Goal: Task Accomplishment & Management: Check status

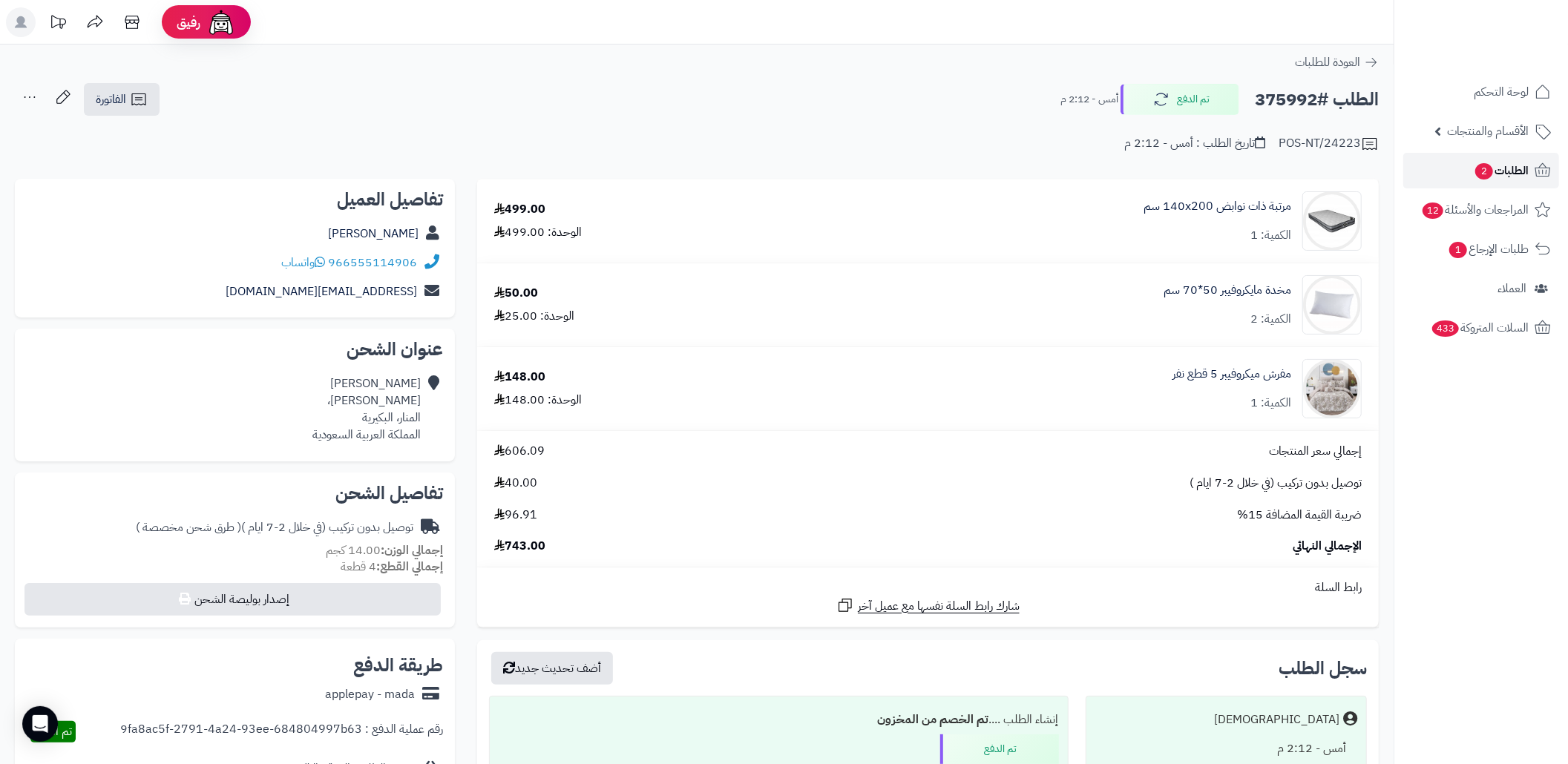
click at [1443, 181] on link "الطلبات 2" at bounding box center [1480, 170] width 155 height 36
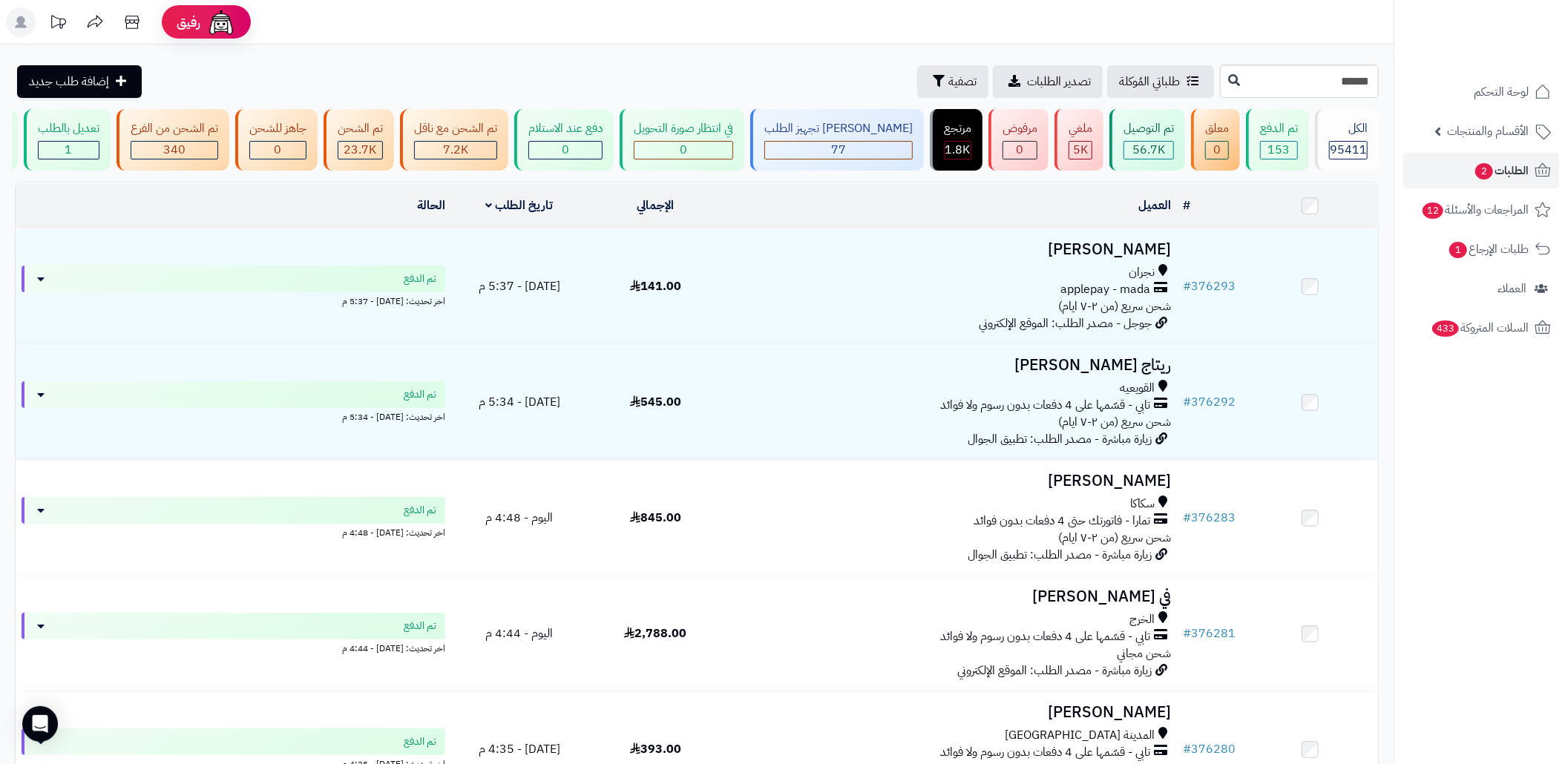
type input "******"
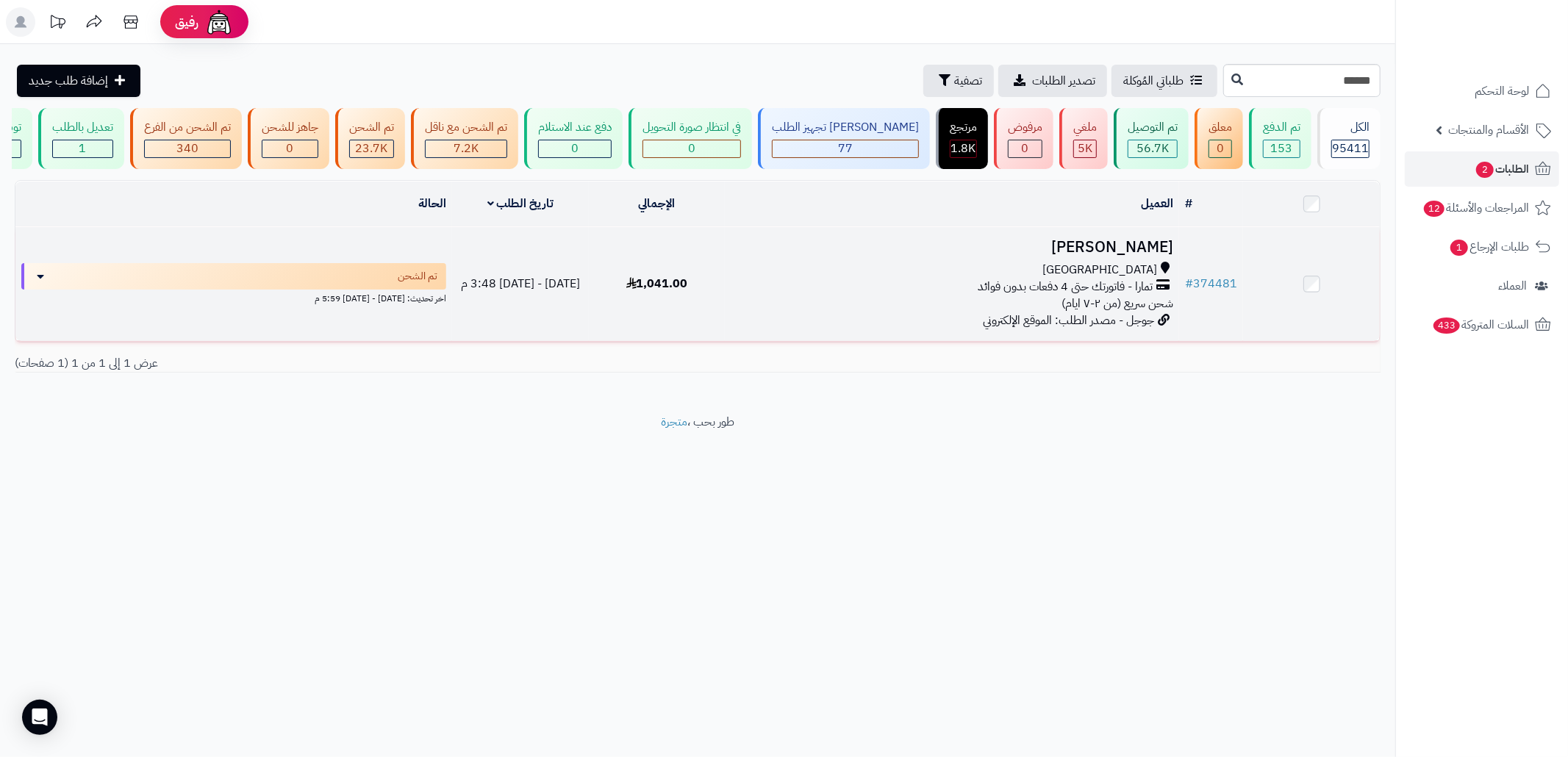
click at [789, 330] on td "[PERSON_NAME] جدة تمارا - فاتورتك حتى 4 دفعات بدون فوائد شحن سريع (من ٢-٧ ايام)…" at bounding box center [951, 285] width 454 height 114
click at [905, 296] on div "تمارا - فاتورتك حتى 4 دفعات بدون فوائد" at bounding box center [952, 287] width 442 height 17
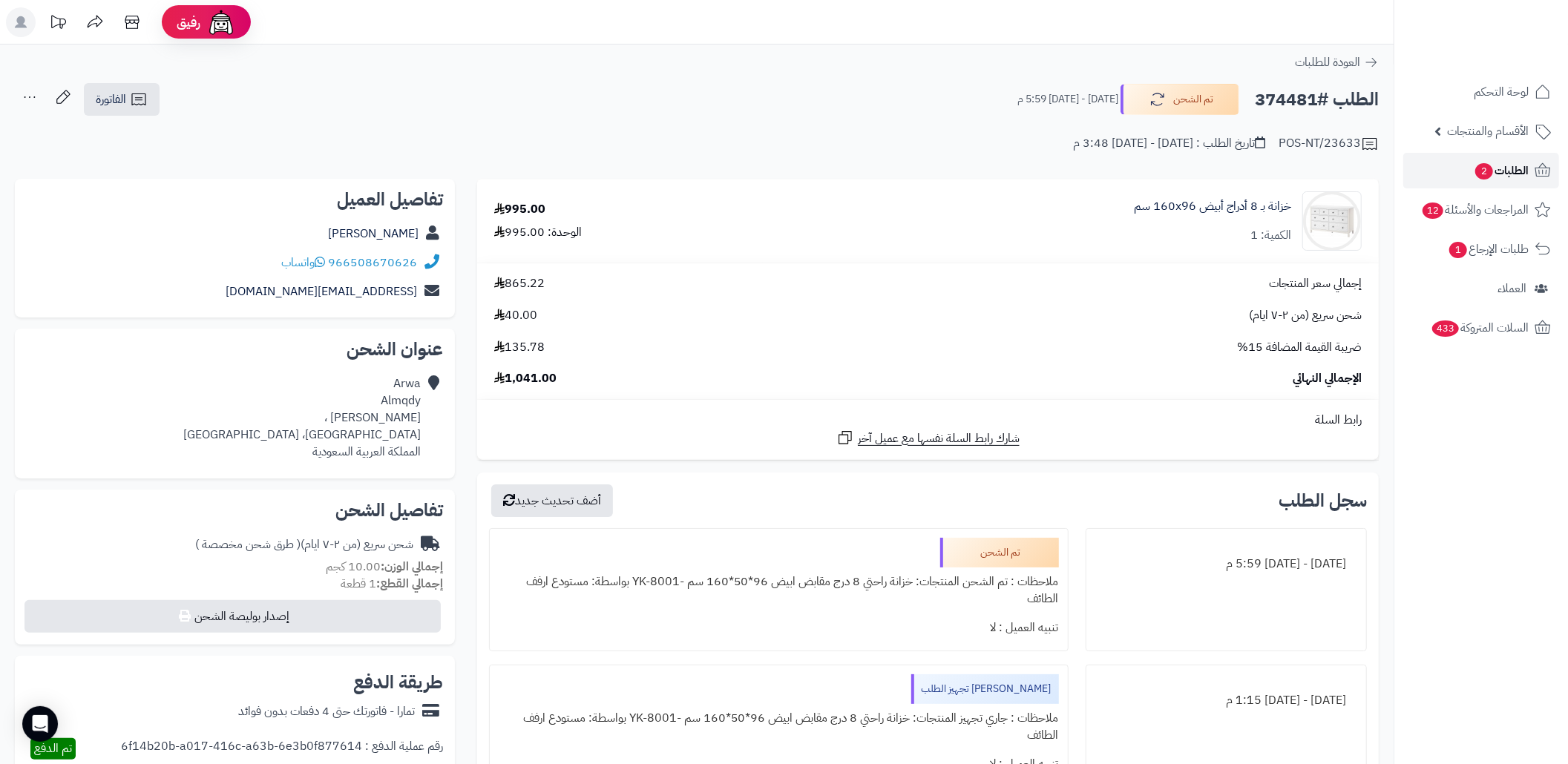
click at [1490, 164] on span "الطلبات 2" at bounding box center [1501, 170] width 55 height 21
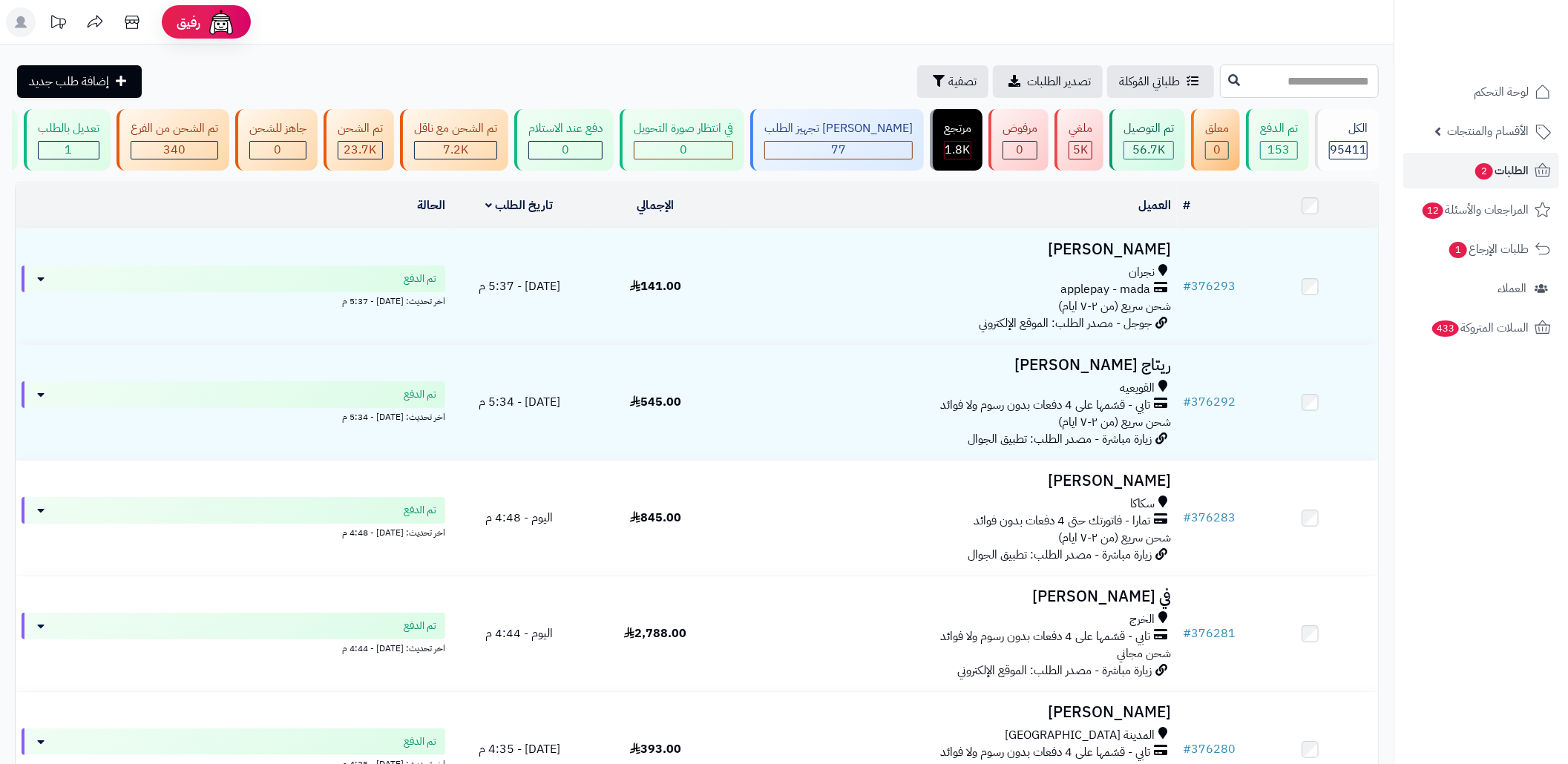
click at [1351, 76] on input "text" at bounding box center [1299, 81] width 159 height 33
paste input "******"
type input "******"
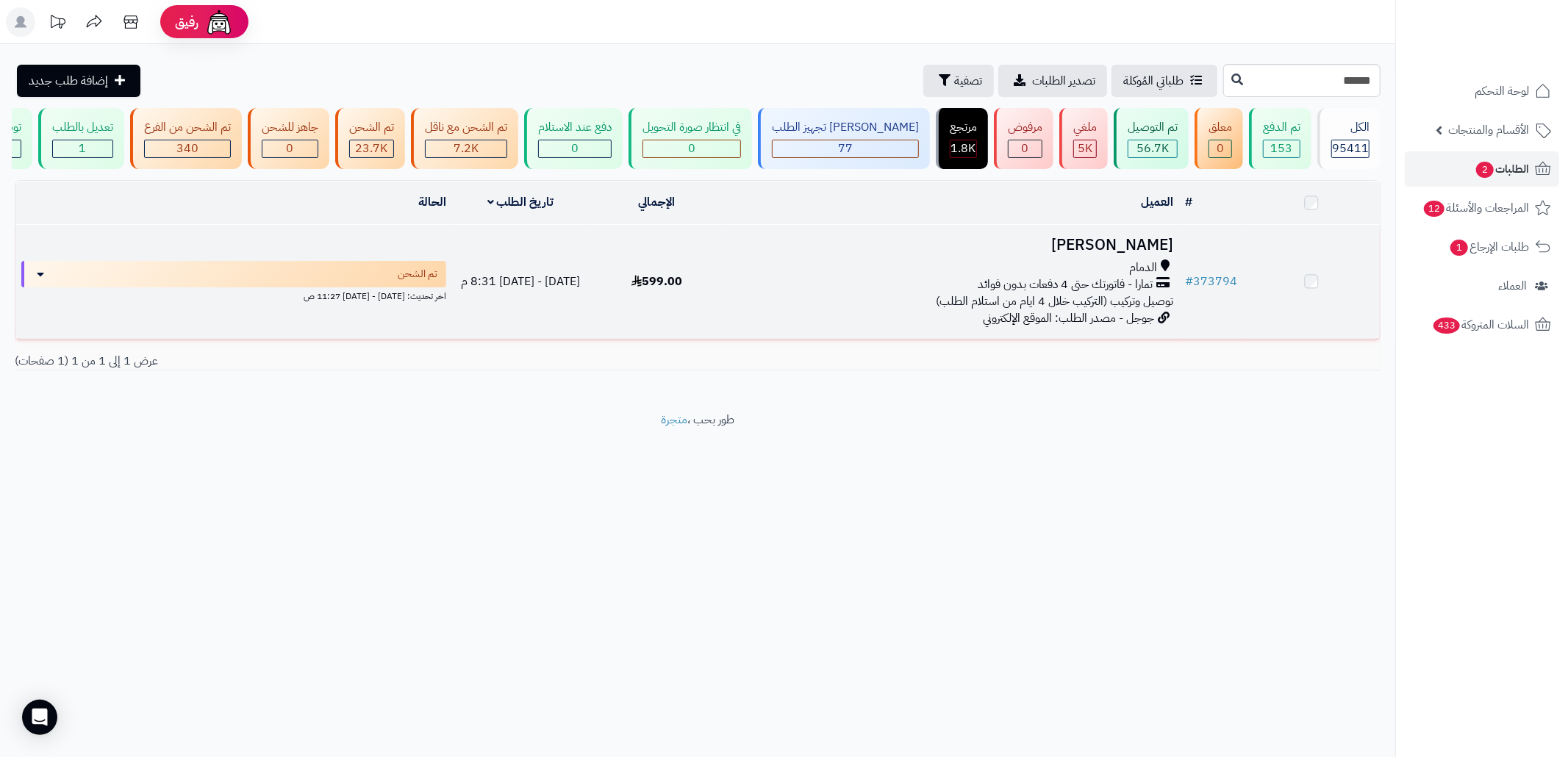
click at [830, 293] on div "تمارا - فاتورتك حتى 4 دفعات بدون فوائد" at bounding box center [952, 285] width 442 height 17
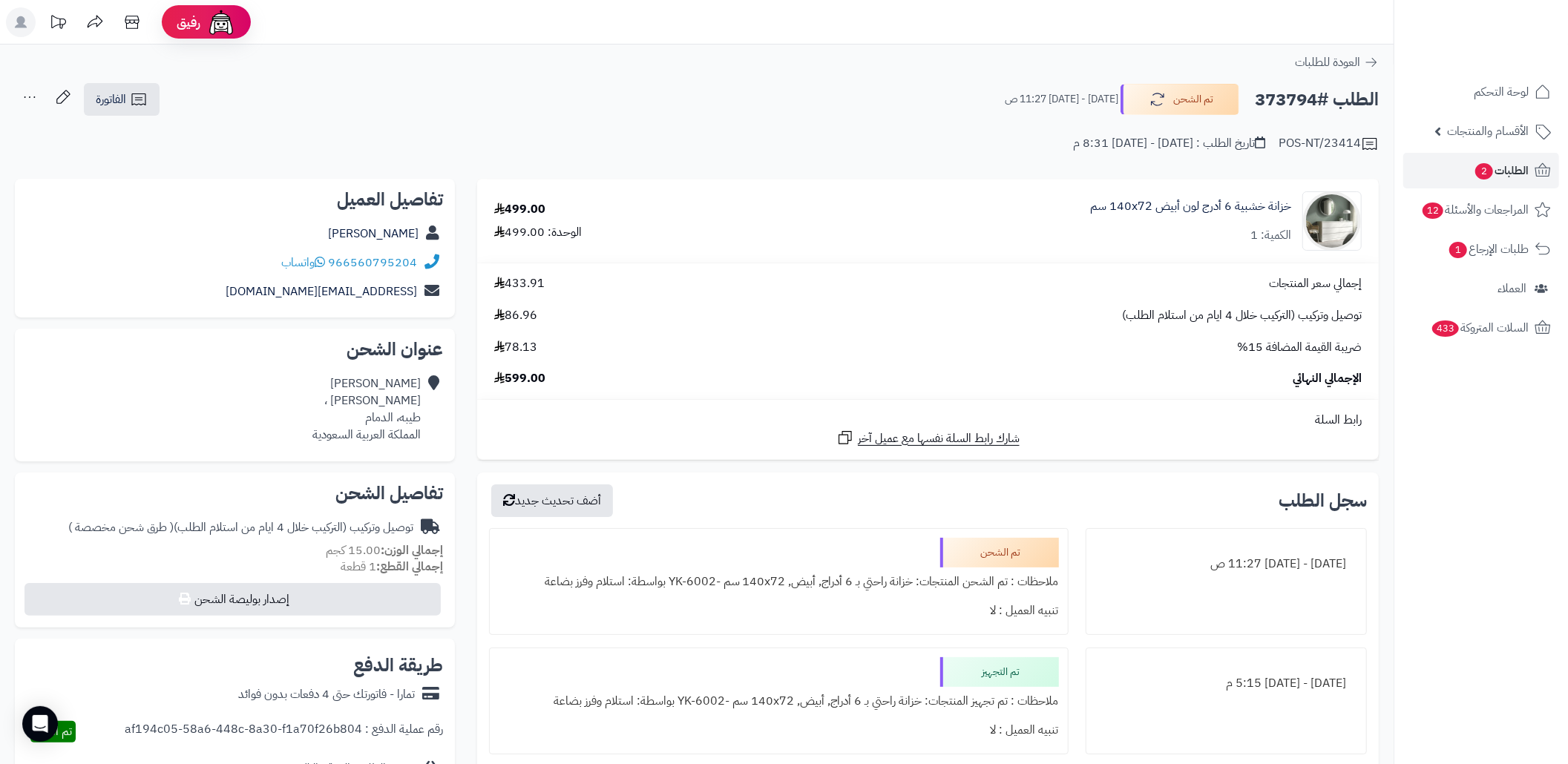
click at [1259, 95] on h2 "الطلب #373794" at bounding box center [1316, 99] width 124 height 31
copy h2 "373794"
click at [135, 106] on icon at bounding box center [139, 99] width 18 height 18
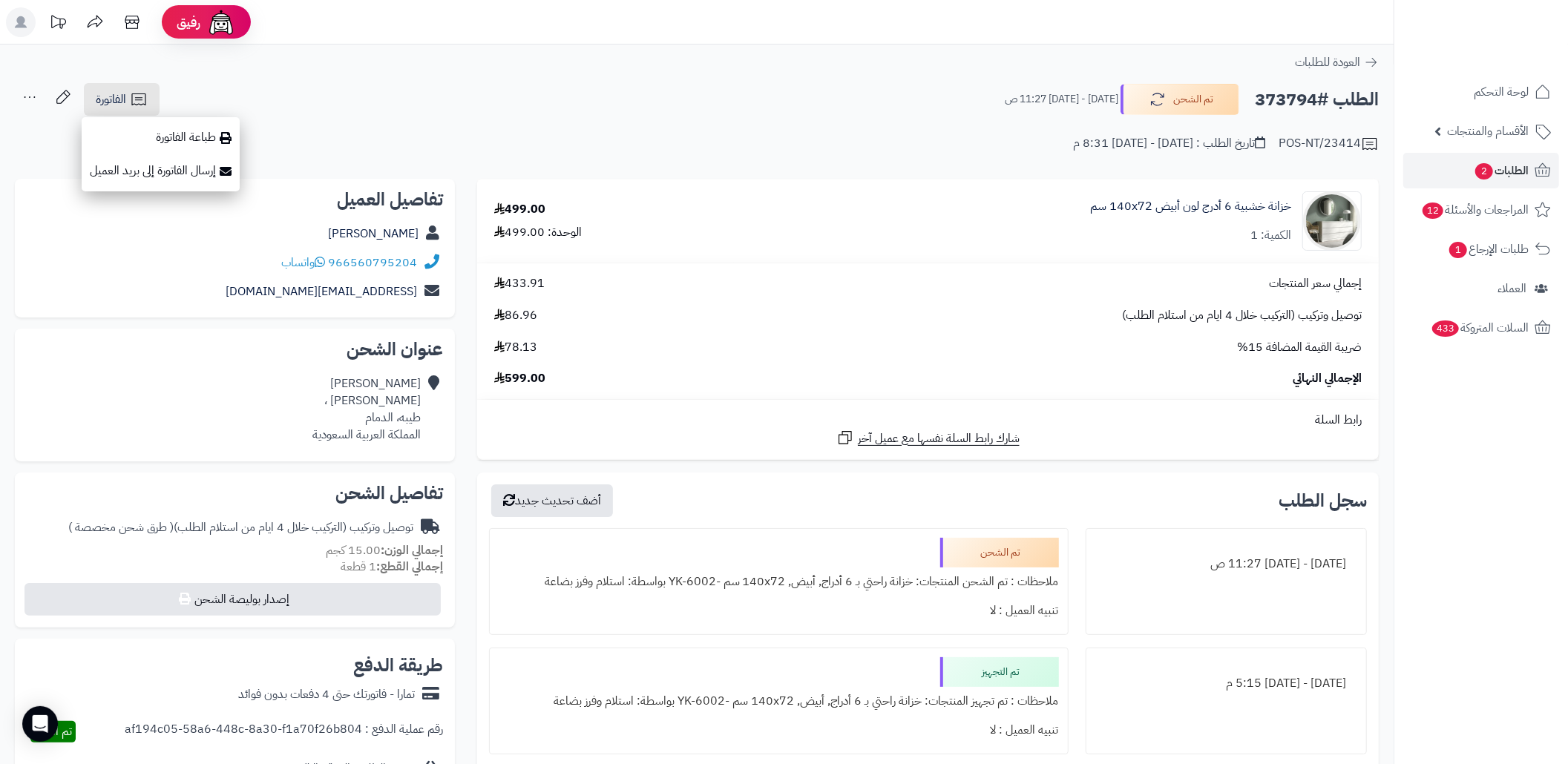
click at [263, 132] on div "POS-NT/23414 تاريخ الطلب : [DATE] - [DATE] 8:31 م" at bounding box center [697, 135] width 1364 height 36
click at [131, 107] on icon at bounding box center [139, 99] width 18 height 18
click at [163, 125] on link "طباعة الفاتورة" at bounding box center [160, 137] width 158 height 33
click at [1272, 110] on h2 "الطلب #373794" at bounding box center [1316, 99] width 124 height 31
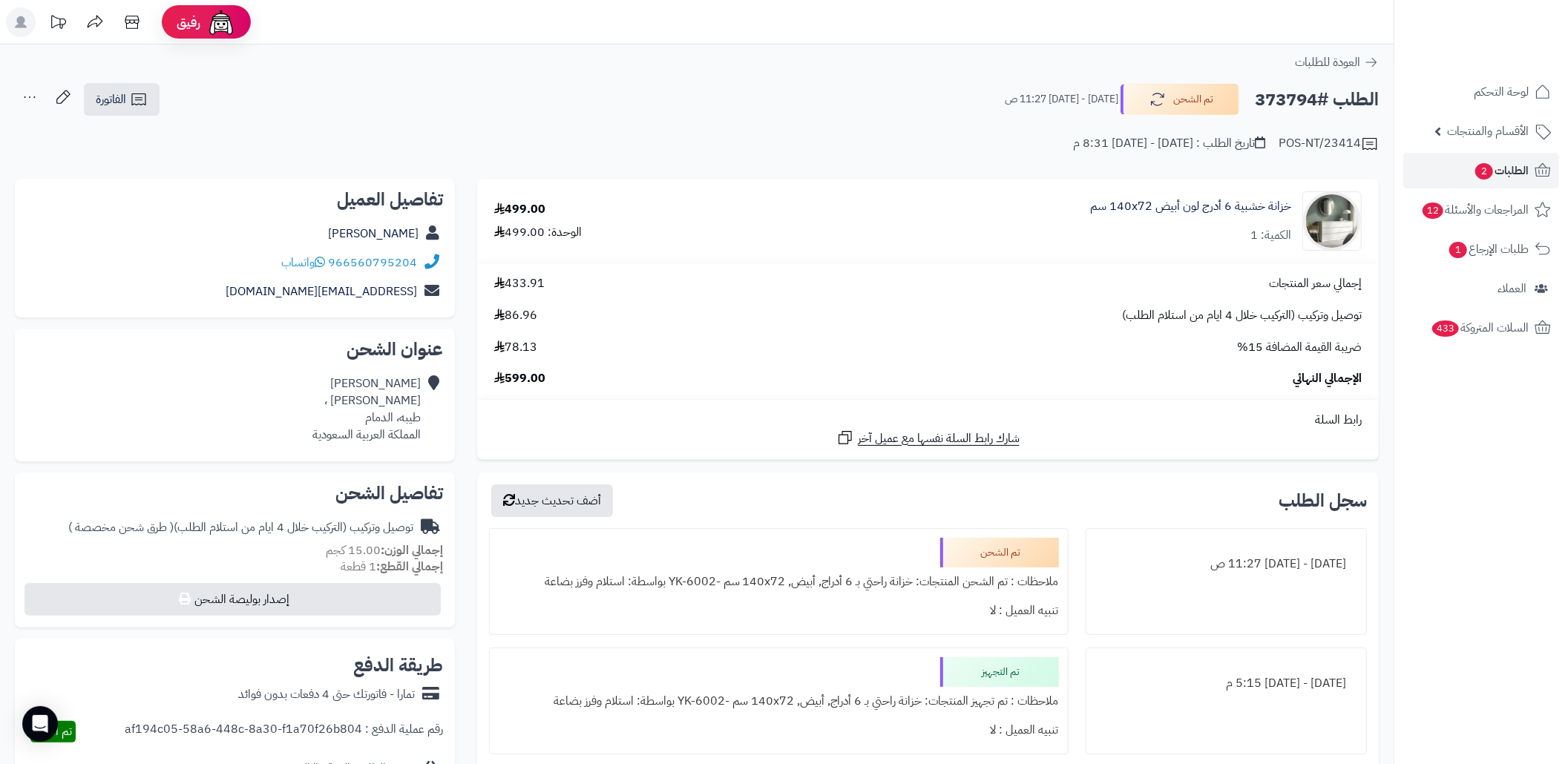
copy h2 "373794"
click at [410, 425] on div "[PERSON_NAME] [PERSON_NAME] ، طيبه، الدمام المملكة العربية السعودية" at bounding box center [366, 410] width 108 height 68
copy div "المملكة"
click at [413, 417] on div "[PERSON_NAME] [PERSON_NAME] ، طيبه، الدمام المملكة العربية السعودية" at bounding box center [366, 410] width 108 height 68
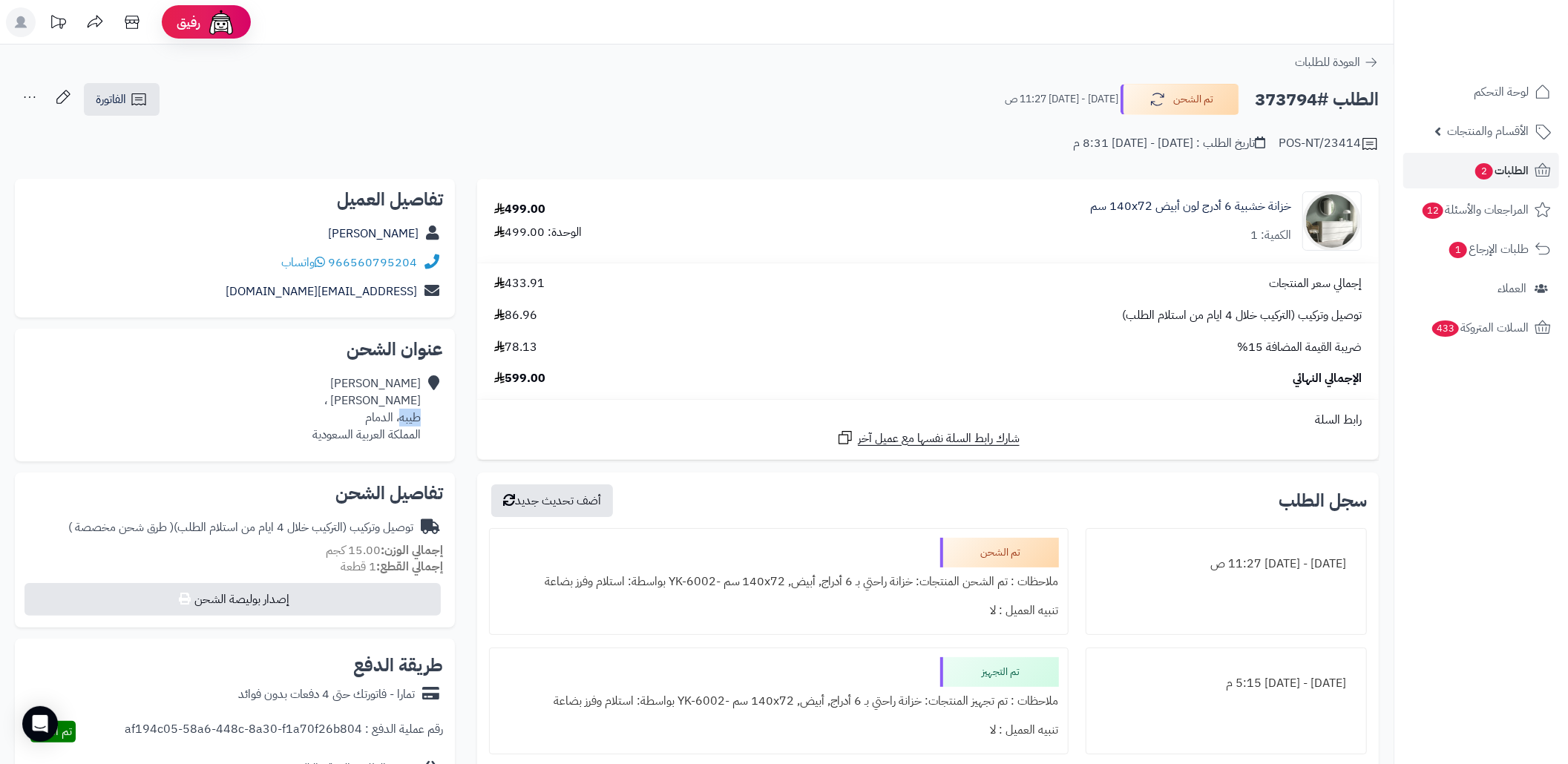
click at [413, 417] on div "[PERSON_NAME] [PERSON_NAME] ، طيبه، الدمام المملكة العربية السعودية" at bounding box center [366, 410] width 108 height 68
copy div "طيبه"
click at [896, 99] on div "الطلب #373794 تم الشحن [DATE] - [DATE] 11:27 ص الفاتورة طباعة الفاتورة إرسال ال…" at bounding box center [697, 99] width 1364 height 35
